Goal: Information Seeking & Learning: Learn about a topic

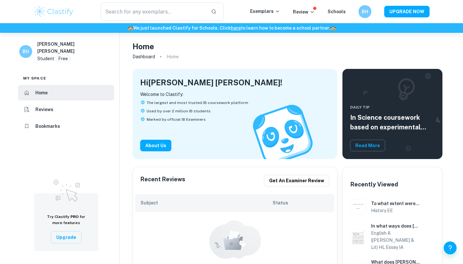
click at [59, 133] on li "Bookmarks" at bounding box center [66, 125] width 96 height 15
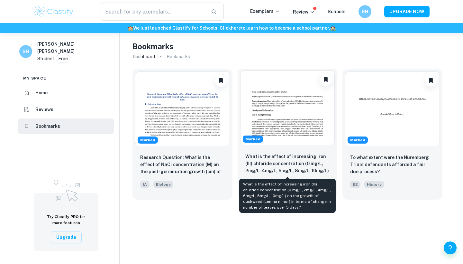
click at [265, 153] on p "What is the effect of increasing iron (III) chloride concentration (0 mg/L, 2mg…" at bounding box center [287, 164] width 85 height 22
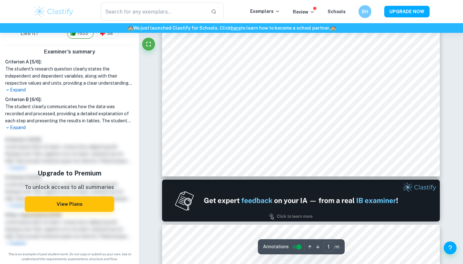
scroll to position [268, 0]
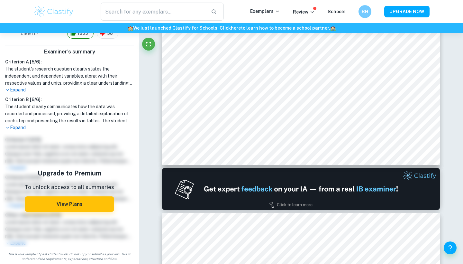
click at [21, 96] on h6 "Criterion B [ 6 / 6 ]:" at bounding box center [69, 99] width 129 height 7
click at [19, 88] on p "Expand" at bounding box center [69, 89] width 129 height 7
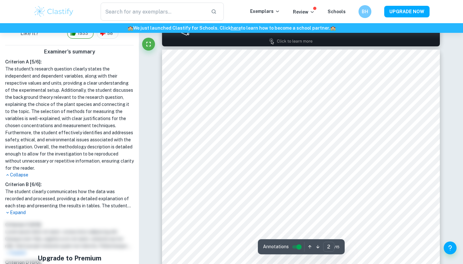
scroll to position [435, 0]
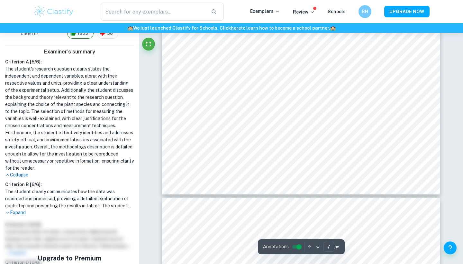
type input "8"
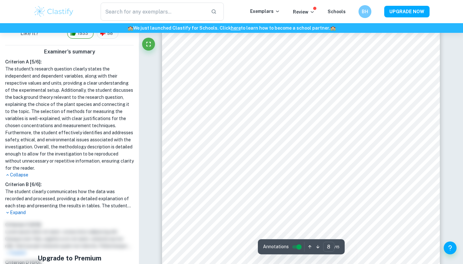
scroll to position [2920, 0]
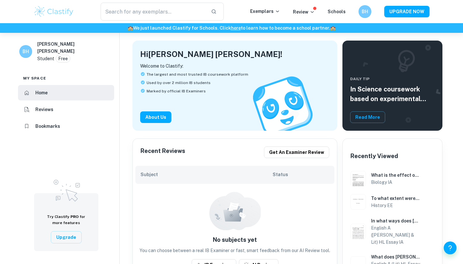
scroll to position [34, 0]
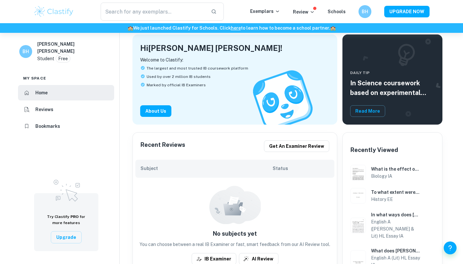
click at [63, 130] on li "Bookmarks" at bounding box center [66, 125] width 96 height 15
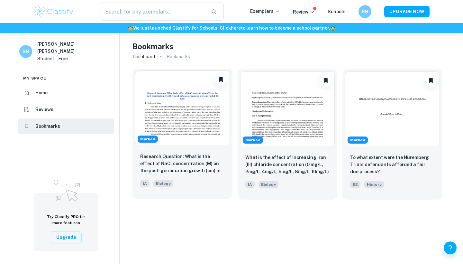
click at [152, 128] on img at bounding box center [182, 107] width 95 height 75
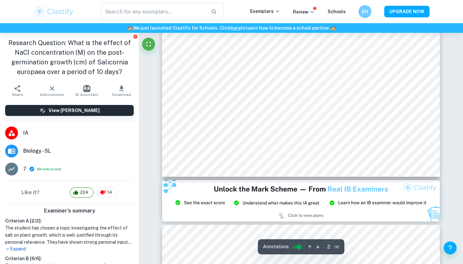
scroll to position [659, 0]
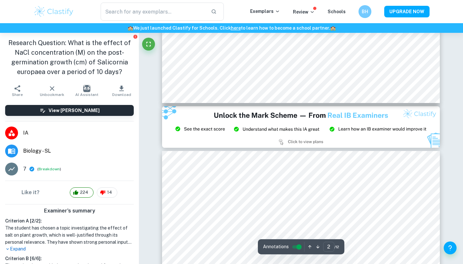
type input "3"
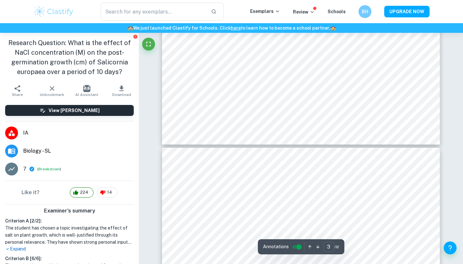
scroll to position [1083, 0]
